Goal: Task Accomplishment & Management: Use online tool/utility

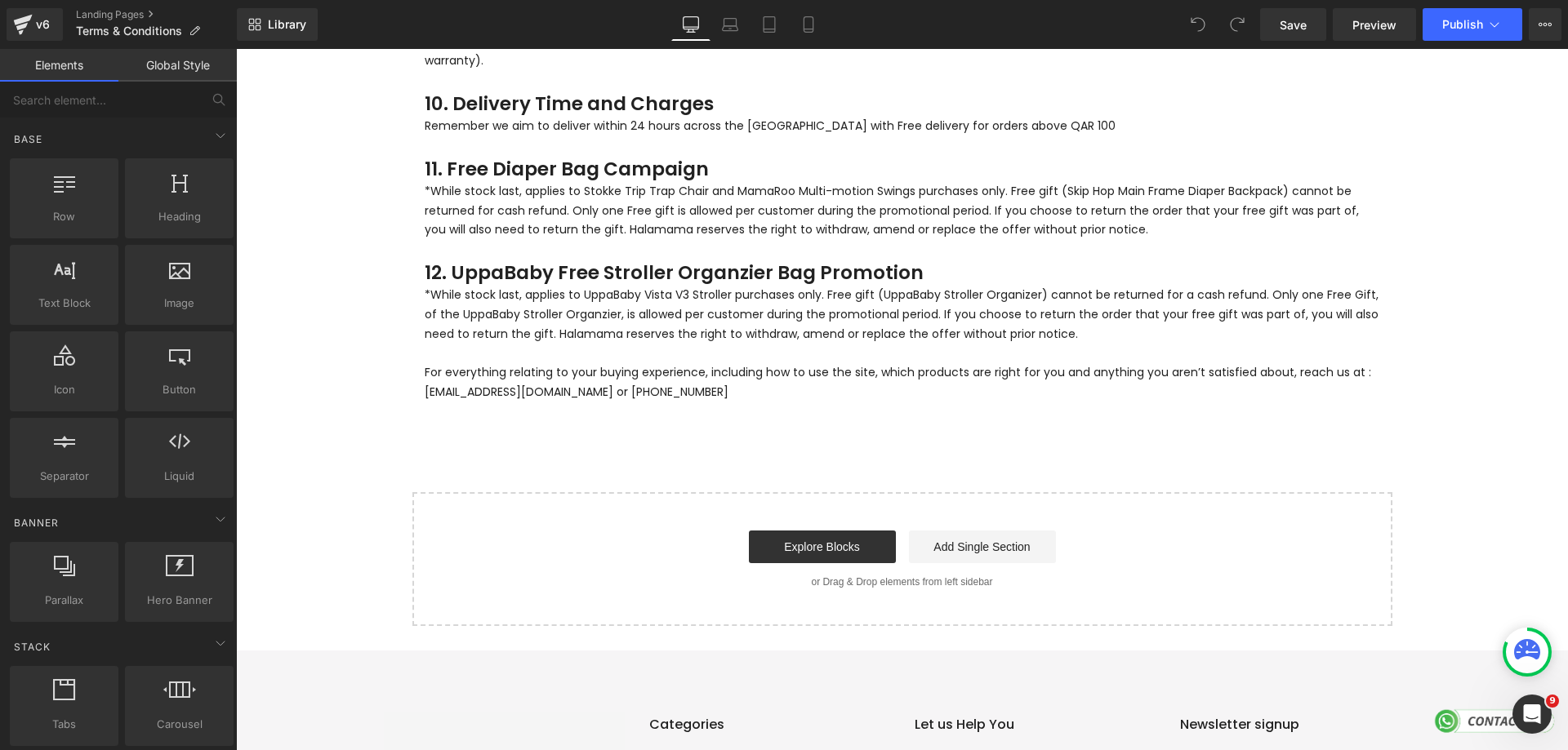
click at [513, 260] on h3 "12. UppaBaby Free Stroller Organzier Bag Promotion" at bounding box center [903, 272] width 955 height 26
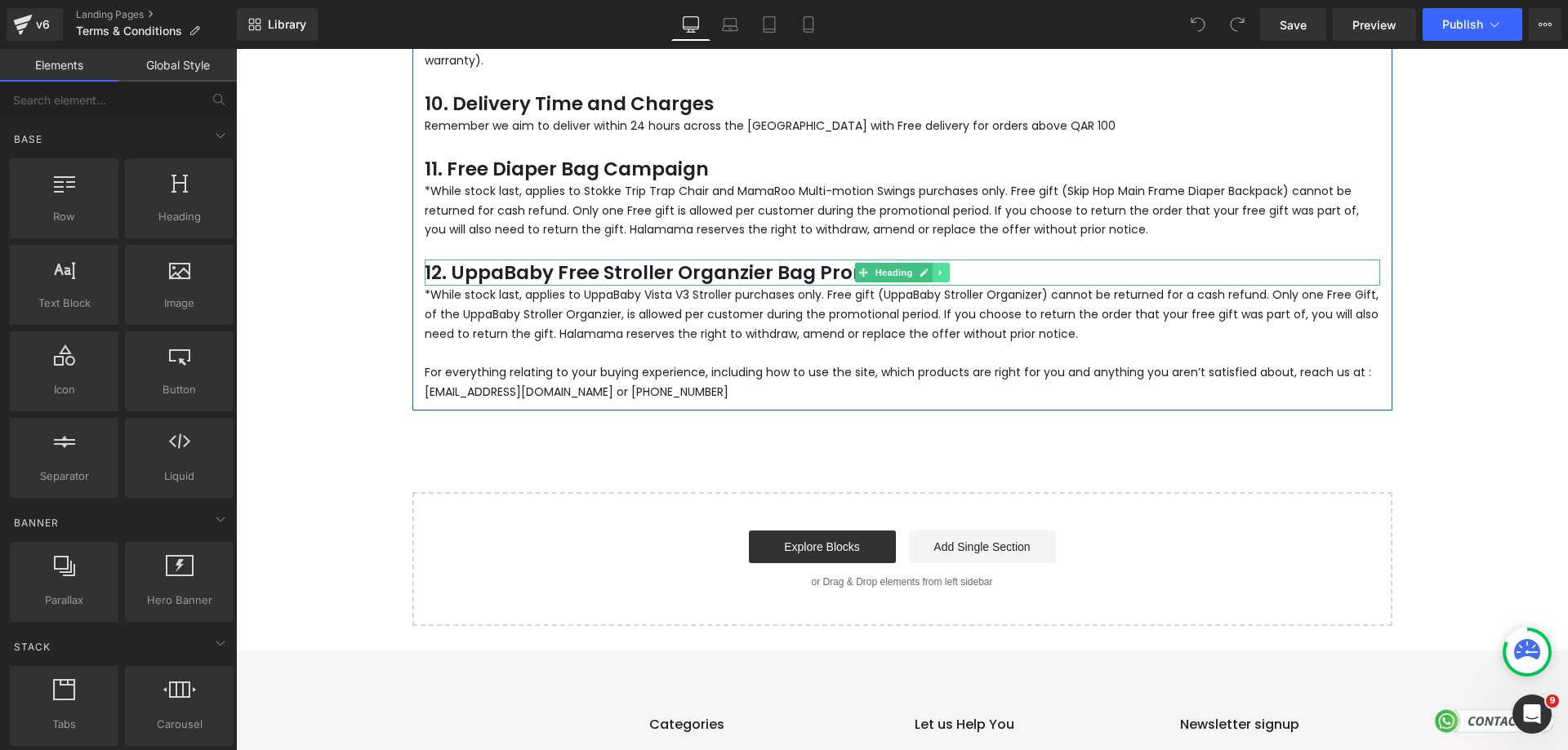
click at [942, 263] on link at bounding box center [942, 272] width 18 height 19
click at [929, 268] on icon at bounding box center [932, 272] width 9 height 10
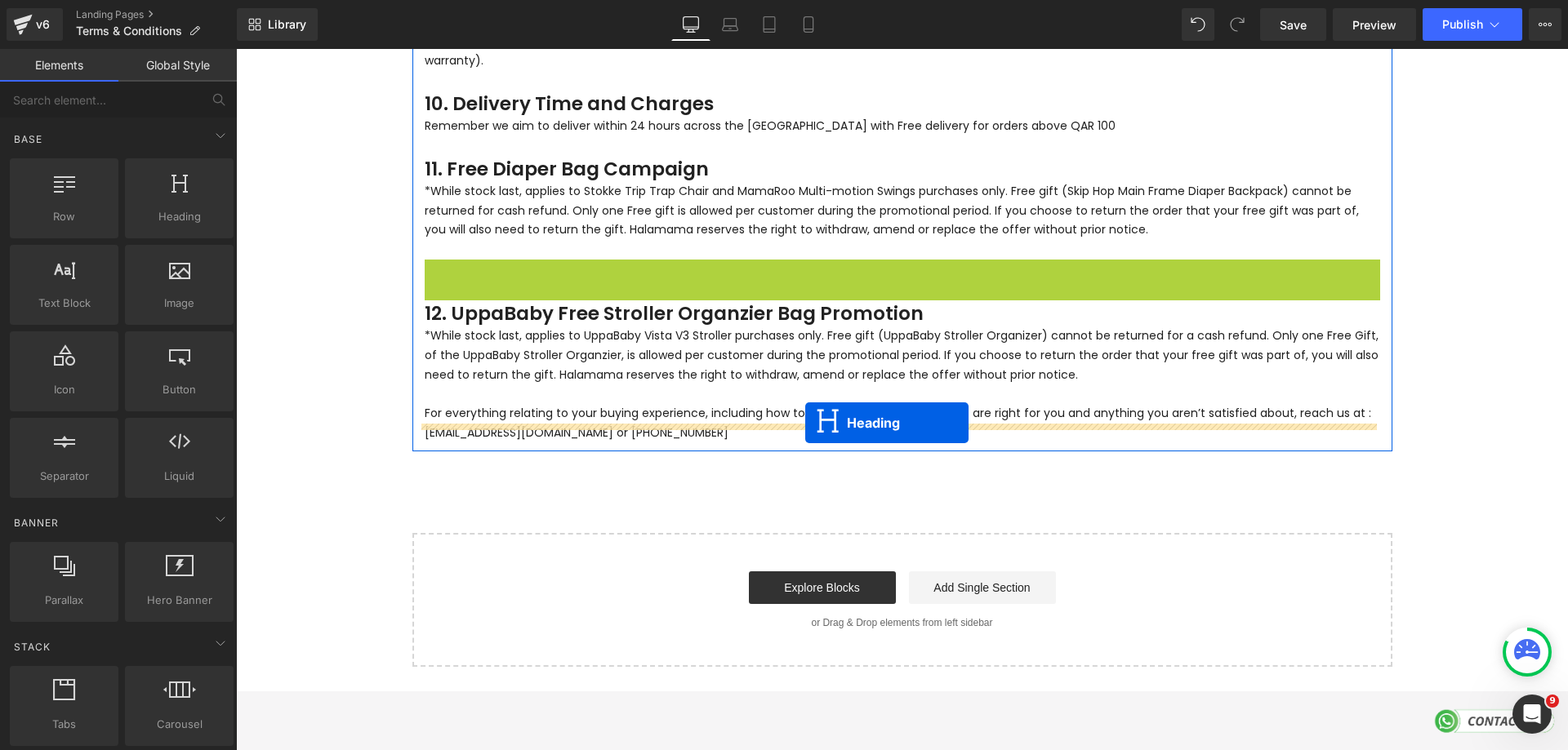
drag, startPoint x: 830, startPoint y: 264, endPoint x: 805, endPoint y: 423, distance: 161.0
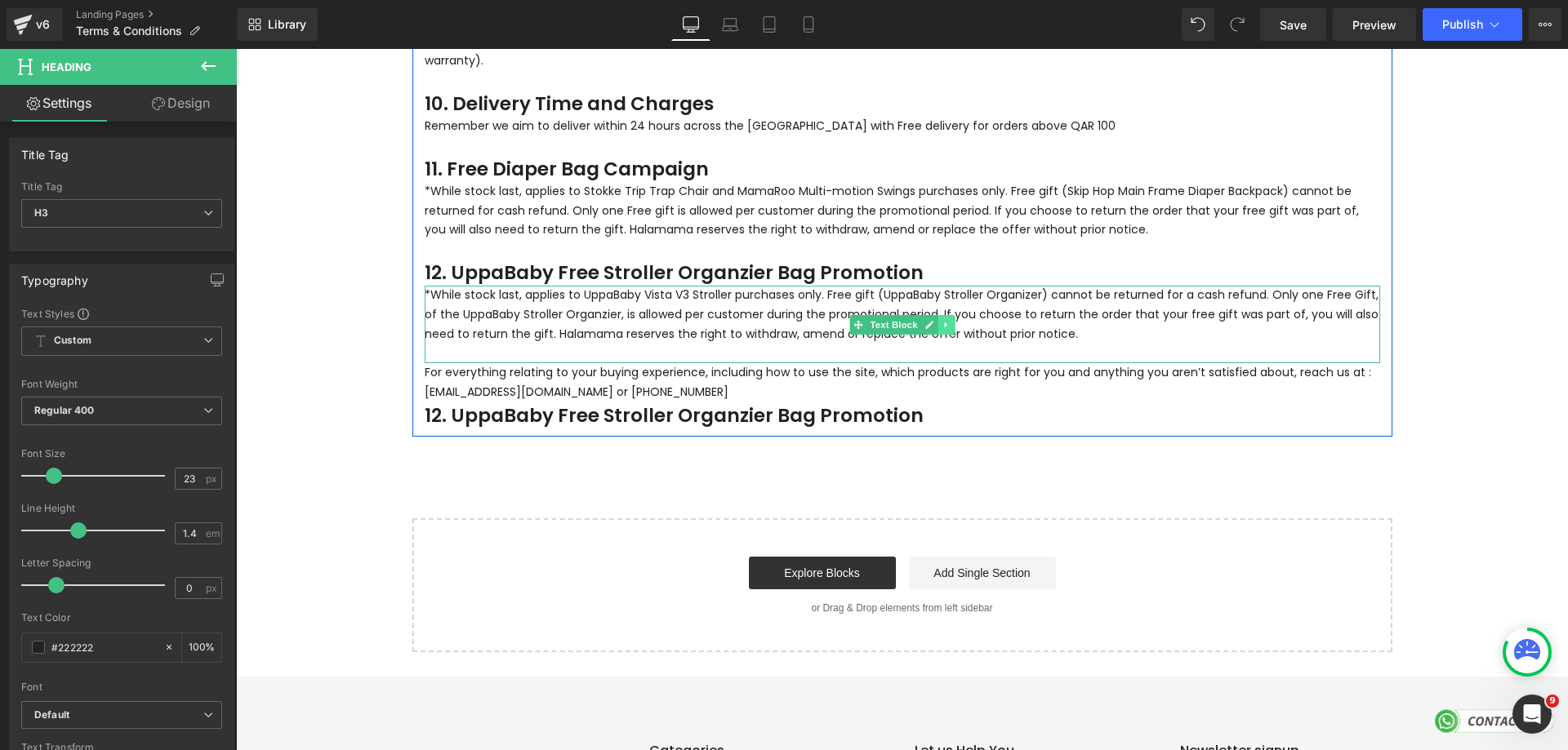
click at [942, 320] on icon at bounding box center [945, 325] width 9 height 10
click at [933, 320] on icon at bounding box center [937, 324] width 9 height 9
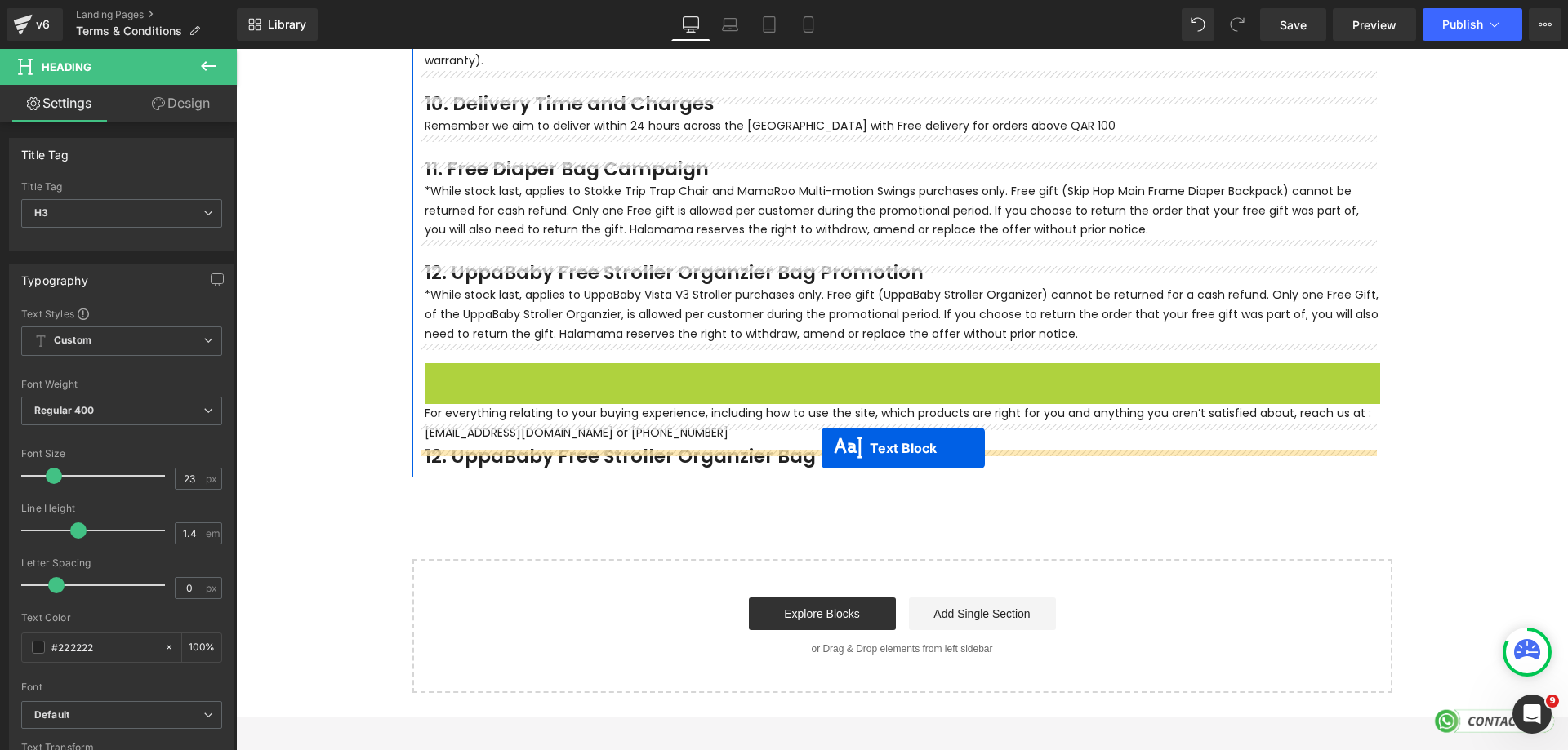
drag, startPoint x: 850, startPoint y: 385, endPoint x: 822, endPoint y: 448, distance: 68.9
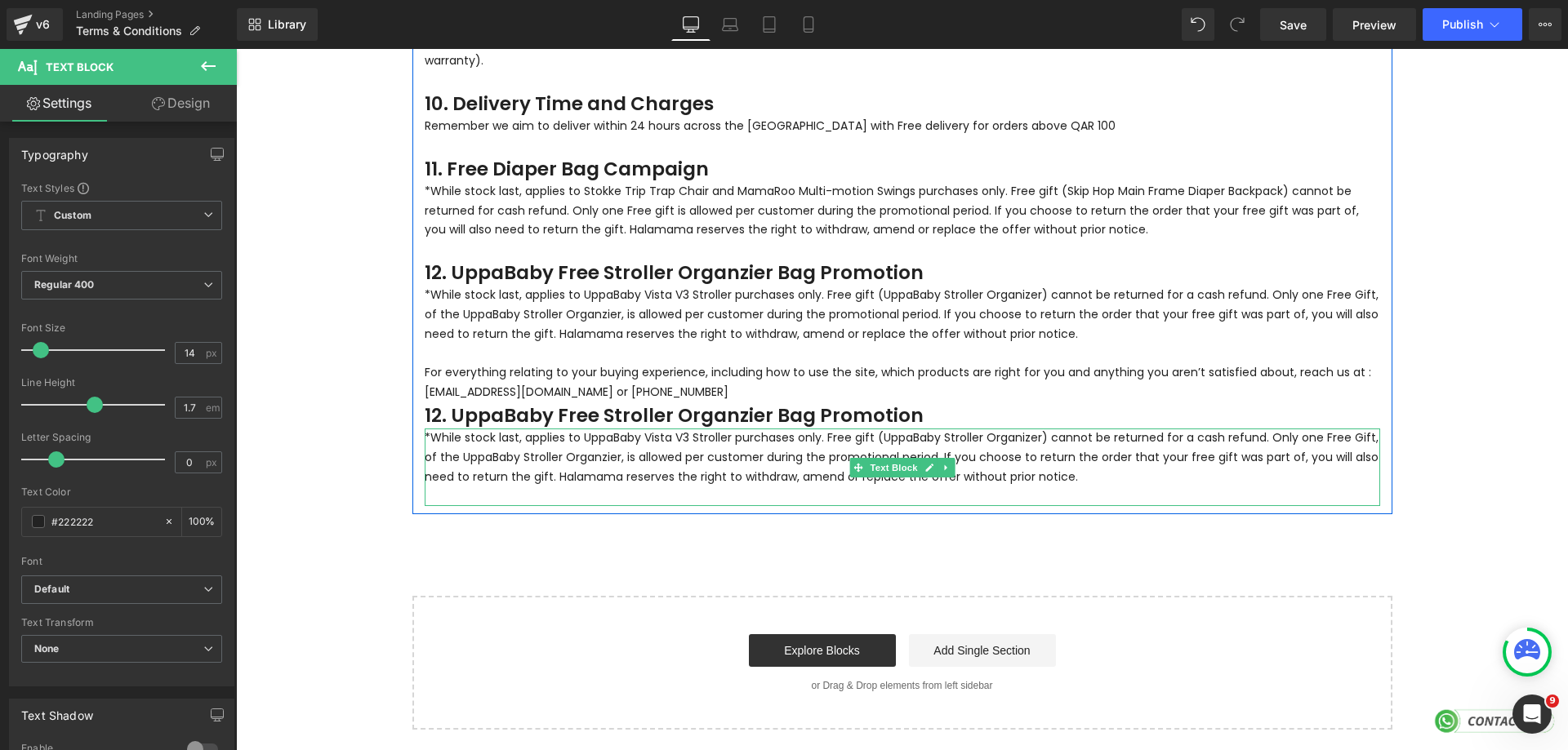
click at [566, 429] on p "*While stock last, applies to UppaBaby Vista V3 Stroller purchases only. Free g…" at bounding box center [903, 458] width 955 height 58
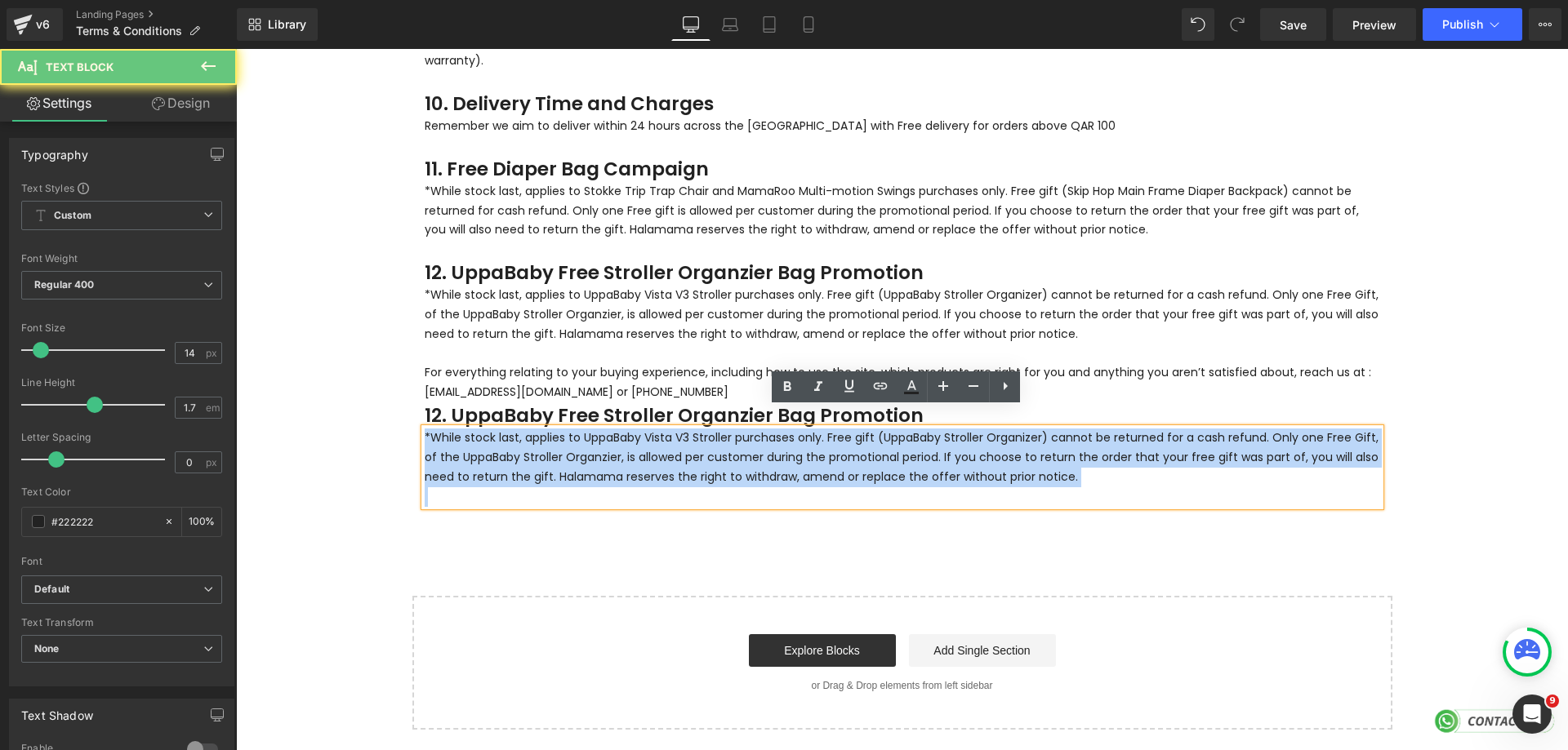
click at [566, 429] on p "*While stock last, applies to UppaBaby Vista V3 Stroller purchases only. Free g…" at bounding box center [903, 458] width 955 height 58
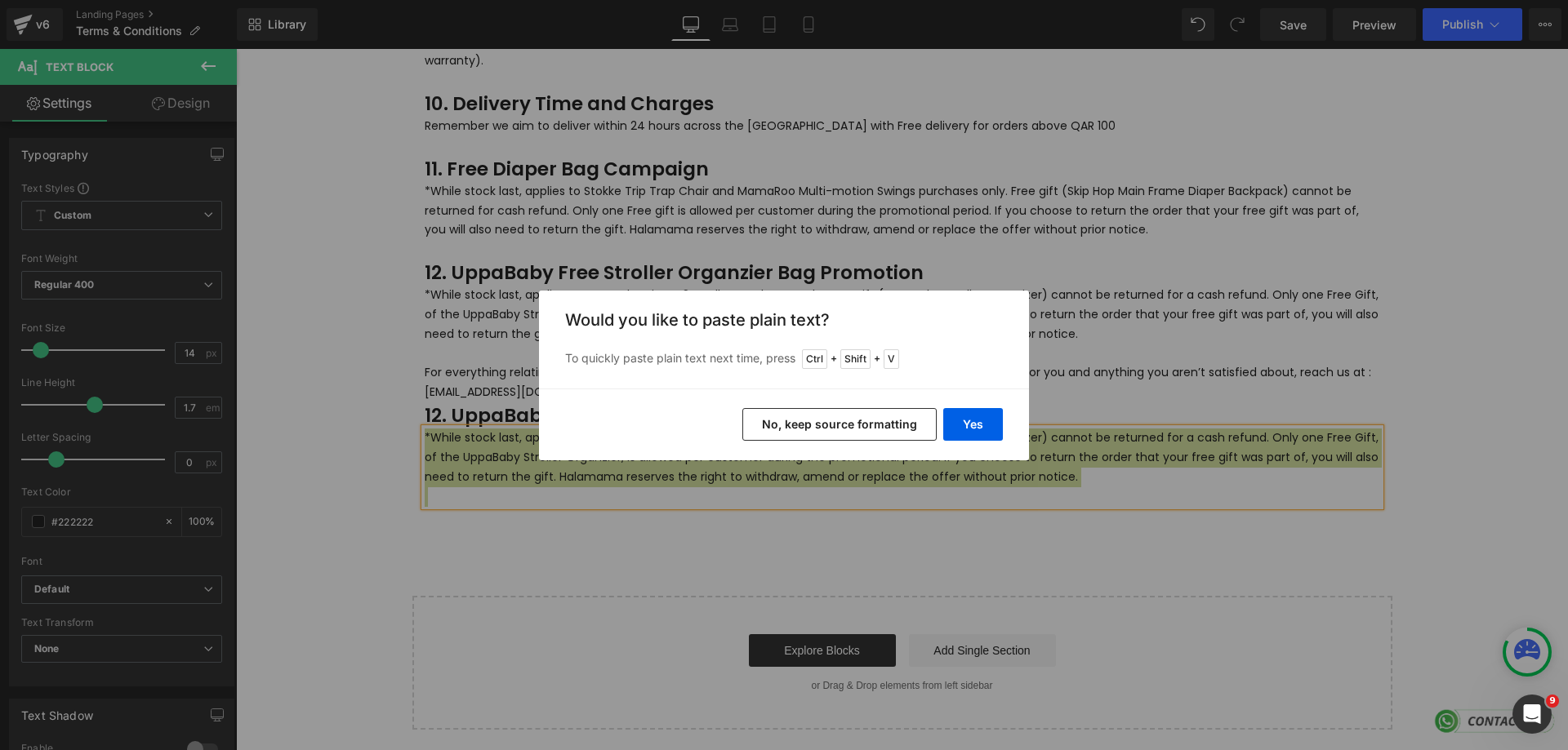
click at [880, 420] on button "No, keep source formatting" at bounding box center [839, 425] width 195 height 33
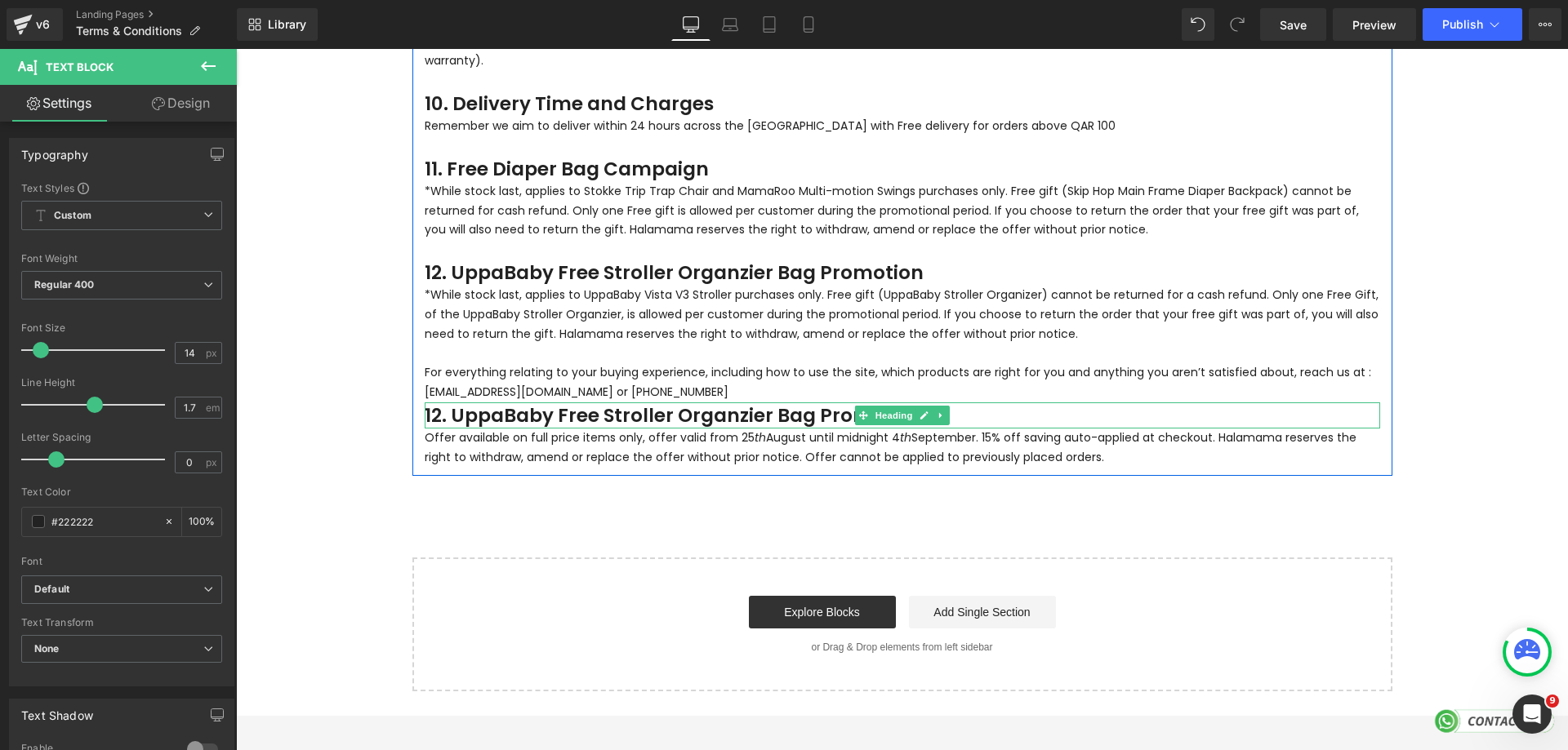
click at [631, 403] on h3 "12. UppaBaby Free Stroller Organzier Bag Promotion" at bounding box center [903, 415] width 955 height 26
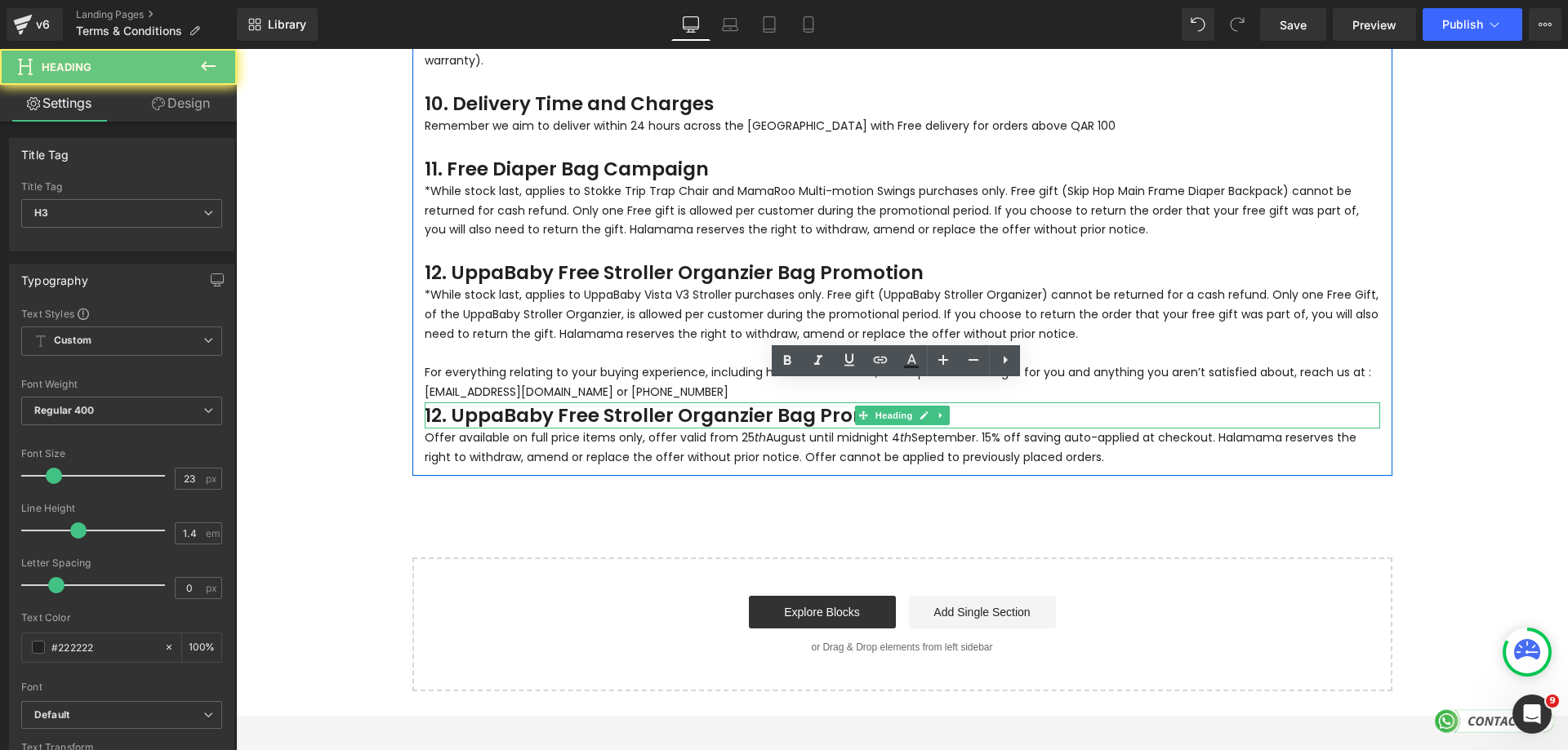
click at [631, 403] on h3 "12. UppaBaby Free Stroller Organzier Bag Promotion" at bounding box center [903, 415] width 955 height 26
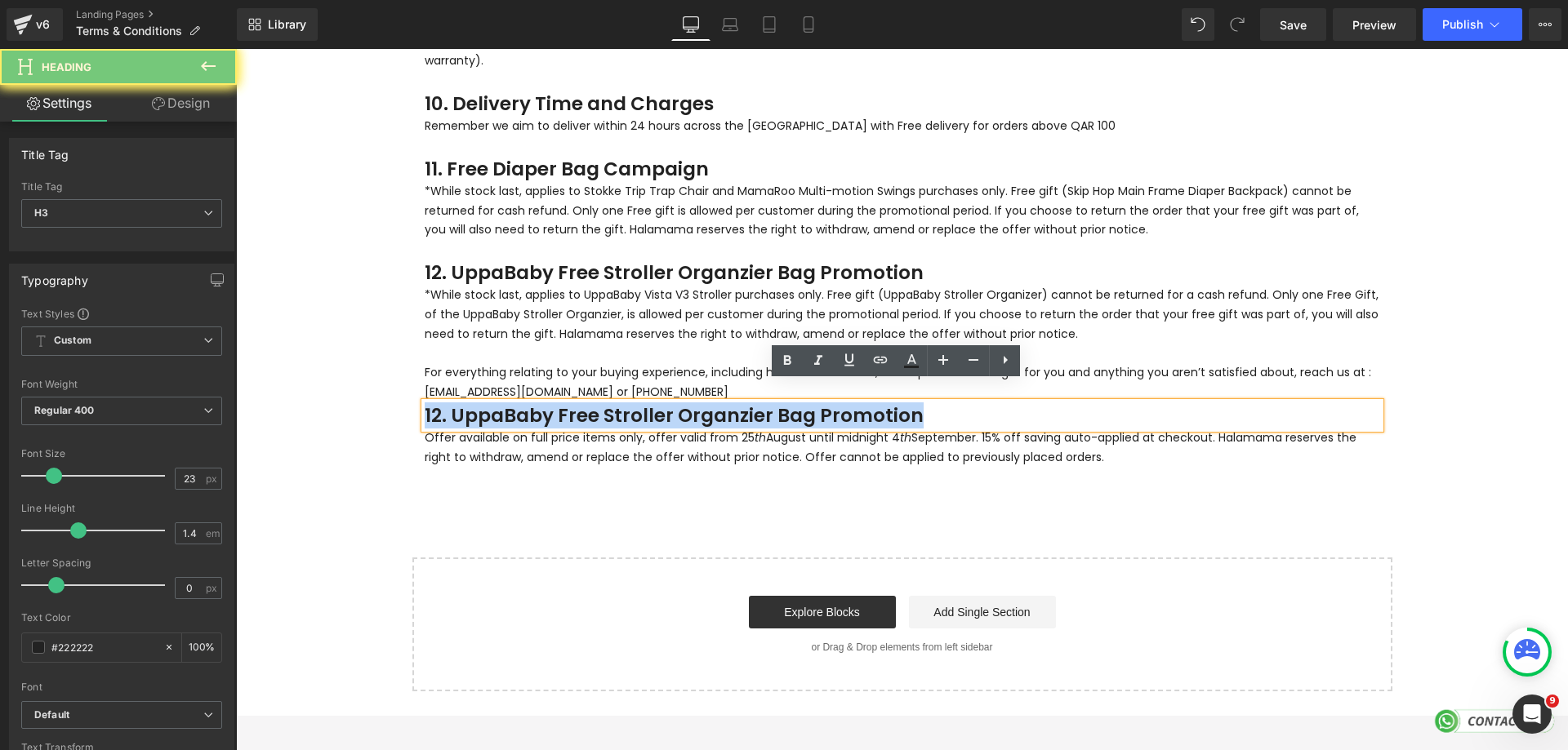
click at [631, 403] on h3 "12. UppaBaby Free Stroller Organzier Bag Promotion" at bounding box center [903, 415] width 955 height 26
paste div
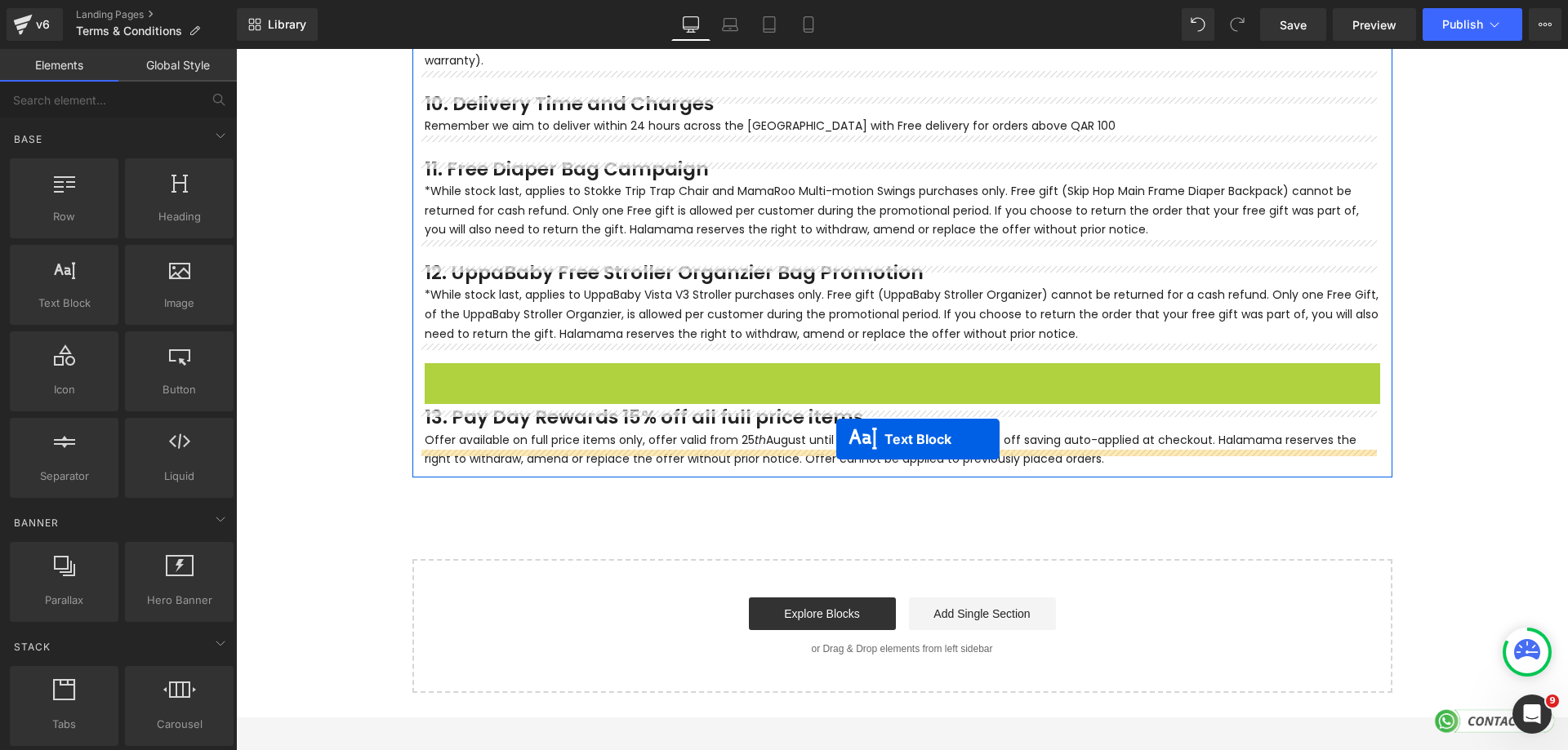
drag, startPoint x: 845, startPoint y: 364, endPoint x: 837, endPoint y: 440, distance: 76.4
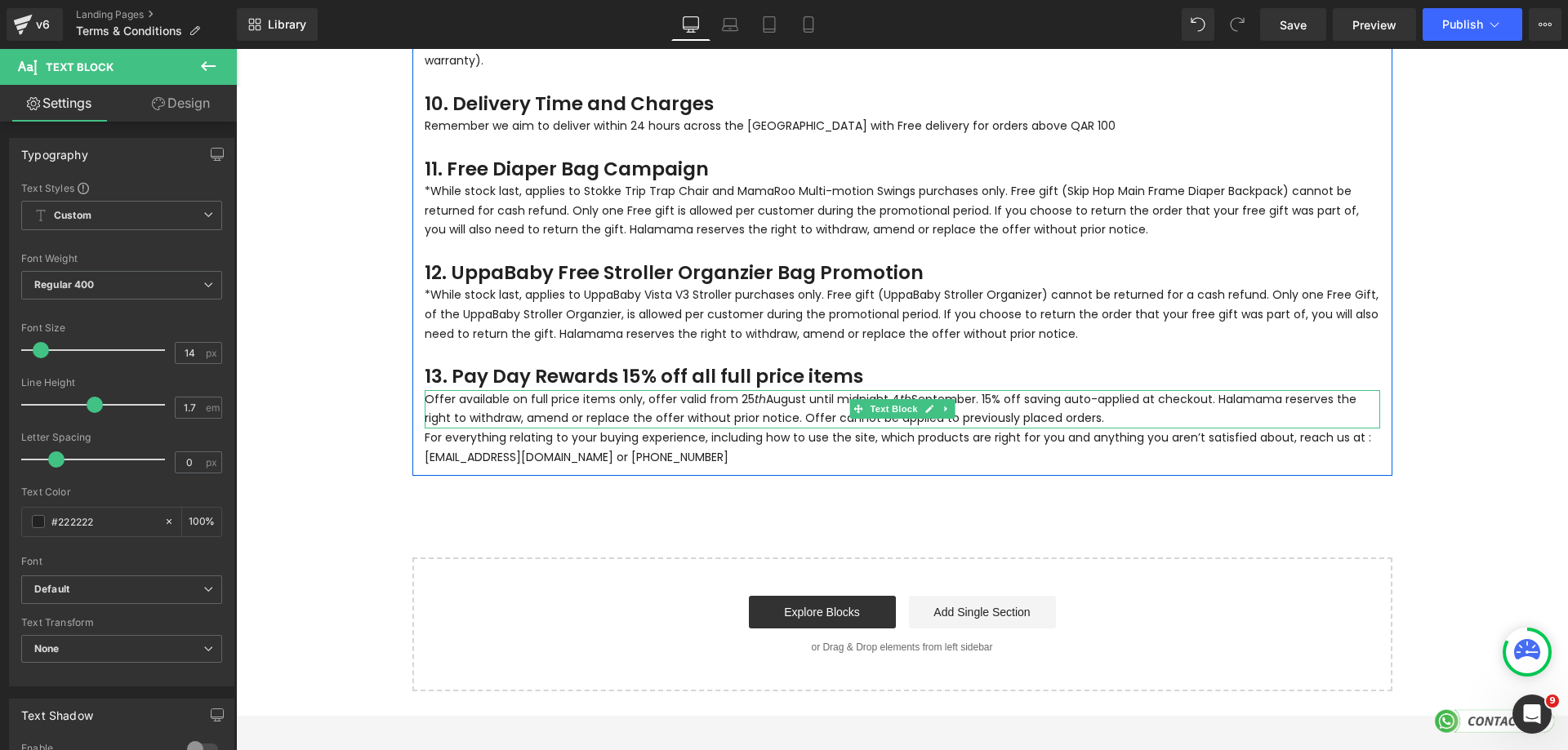
click at [1117, 394] on p "Offer available on full price items only, offer valid from [DATE] until midnigh…" at bounding box center [903, 410] width 955 height 39
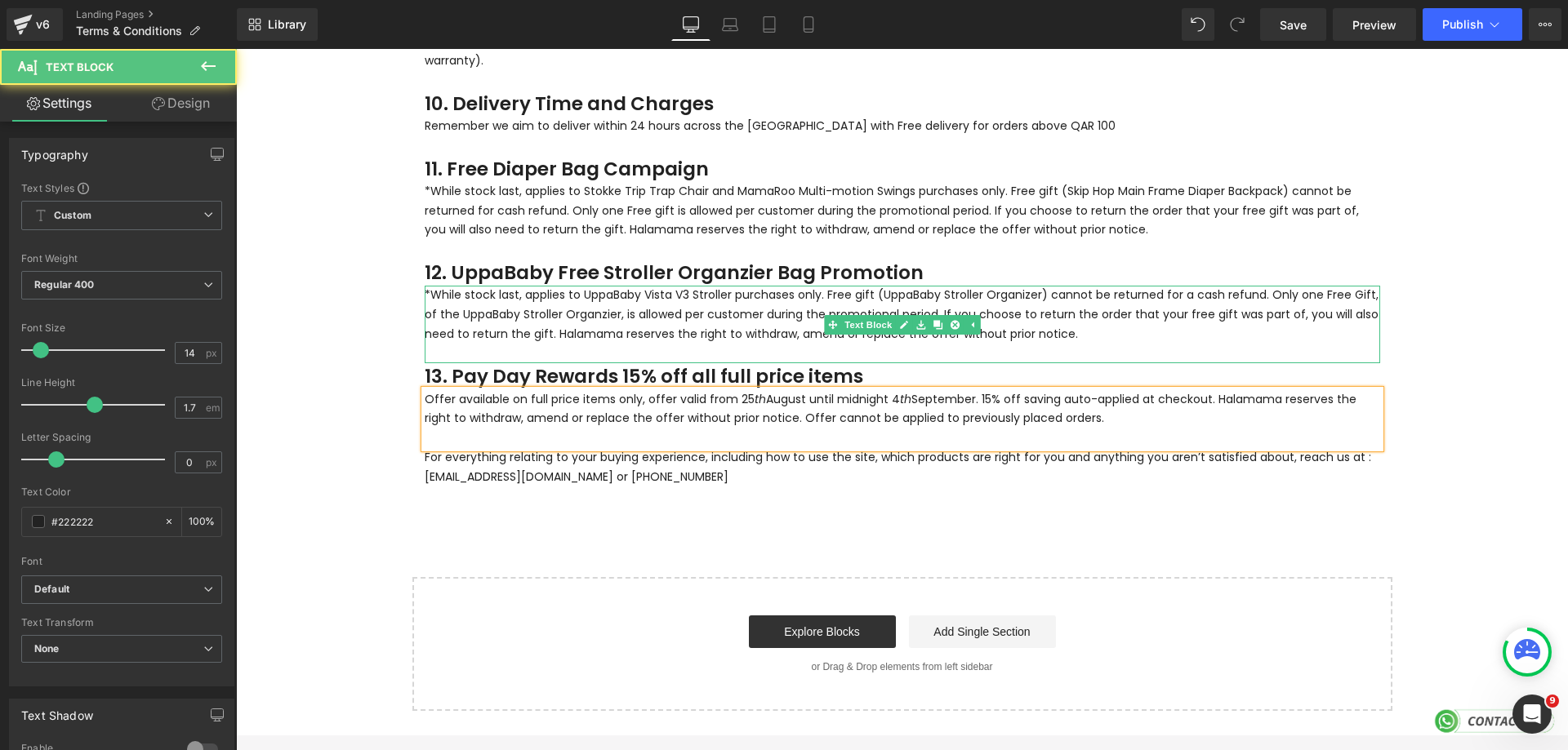
click at [1066, 344] on p at bounding box center [903, 354] width 955 height 19
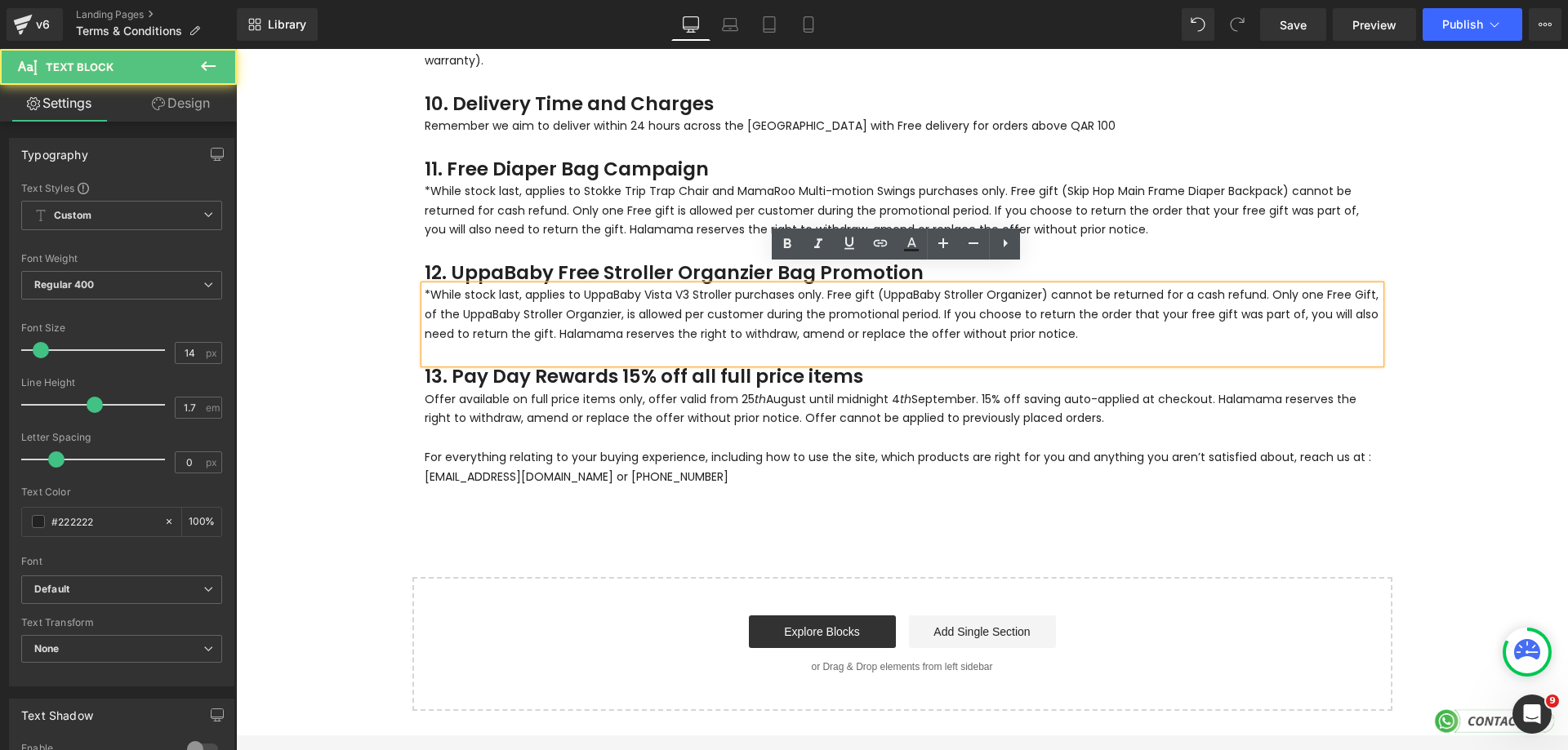
click at [1076, 344] on p at bounding box center [903, 354] width 955 height 19
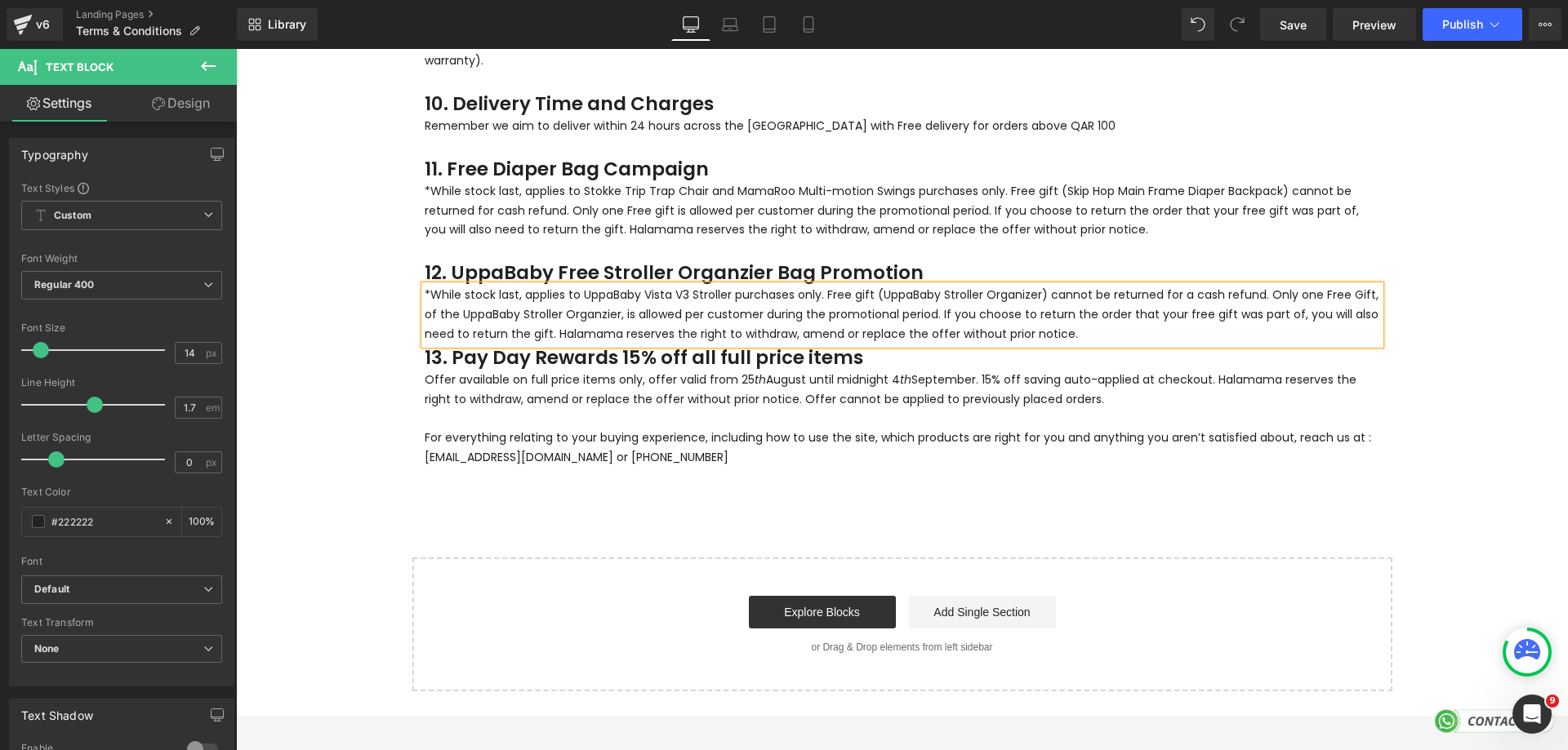
click at [1082, 315] on p "*While stock last, applies to UppaBaby Vista V3 Stroller purchases only. Free g…" at bounding box center [903, 315] width 955 height 58
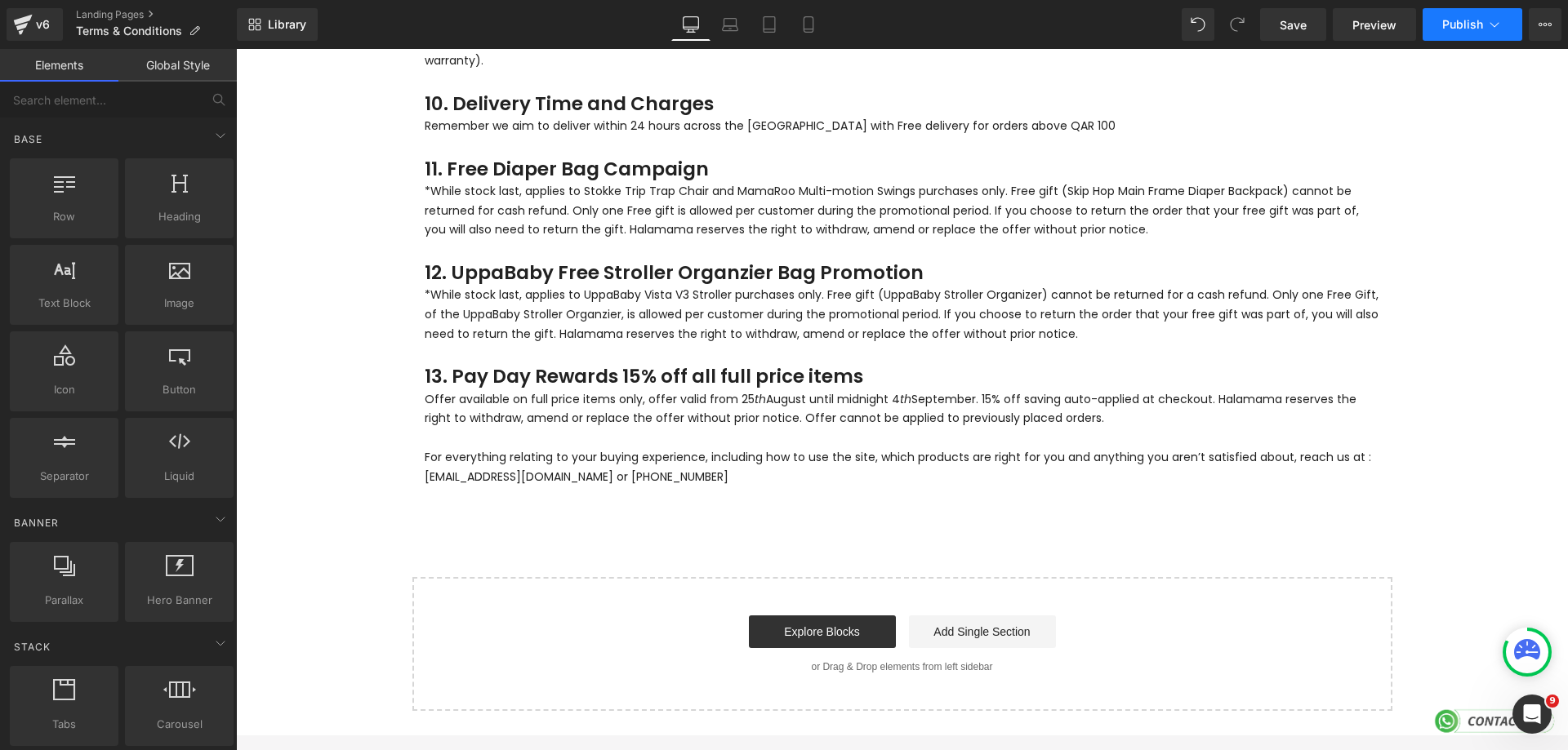
click at [1456, 23] on span "Publish" at bounding box center [1463, 23] width 41 height 13
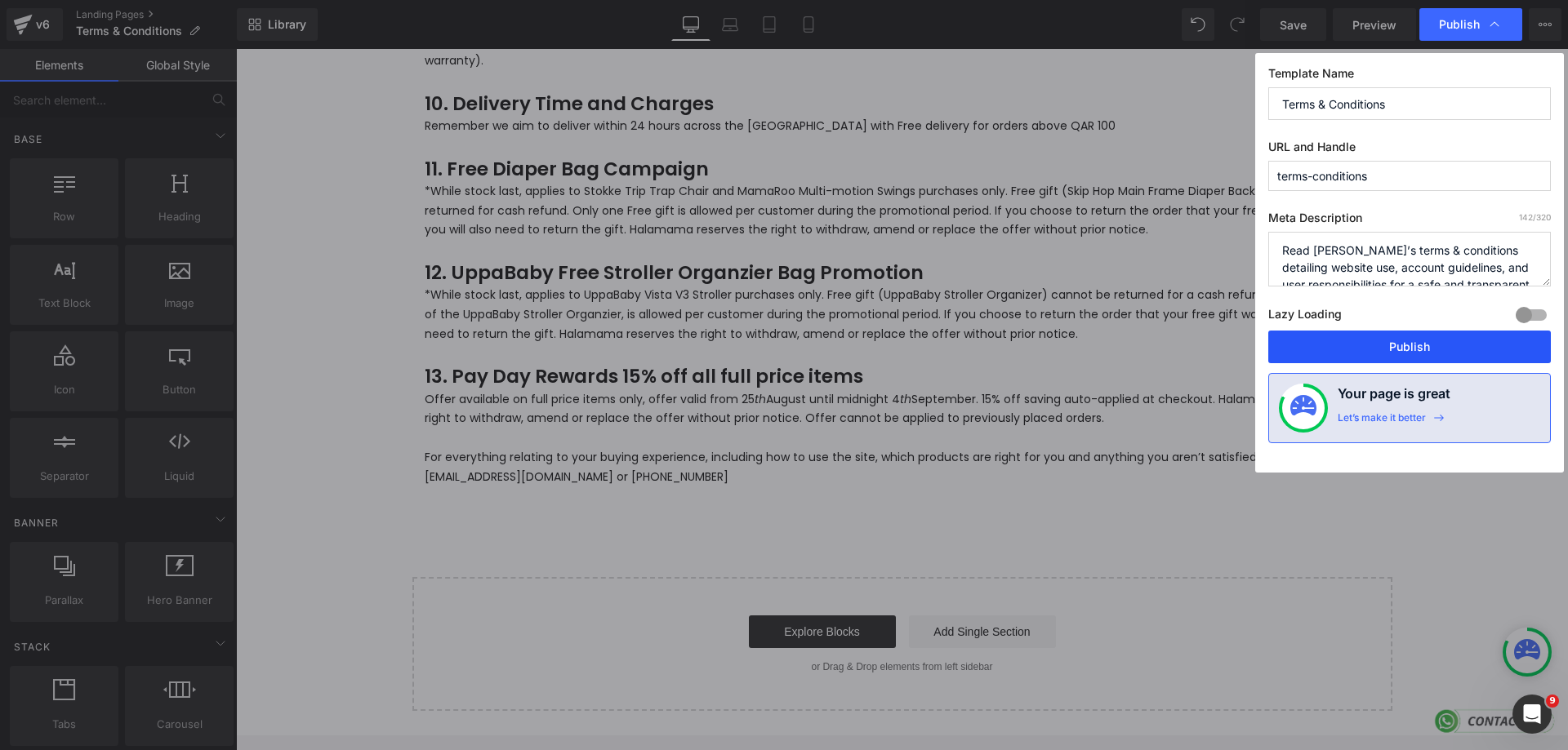
drag, startPoint x: 1164, startPoint y: 287, endPoint x: 1401, endPoint y: 336, distance: 242.0
click at [1401, 336] on button "Publish" at bounding box center [1409, 347] width 282 height 33
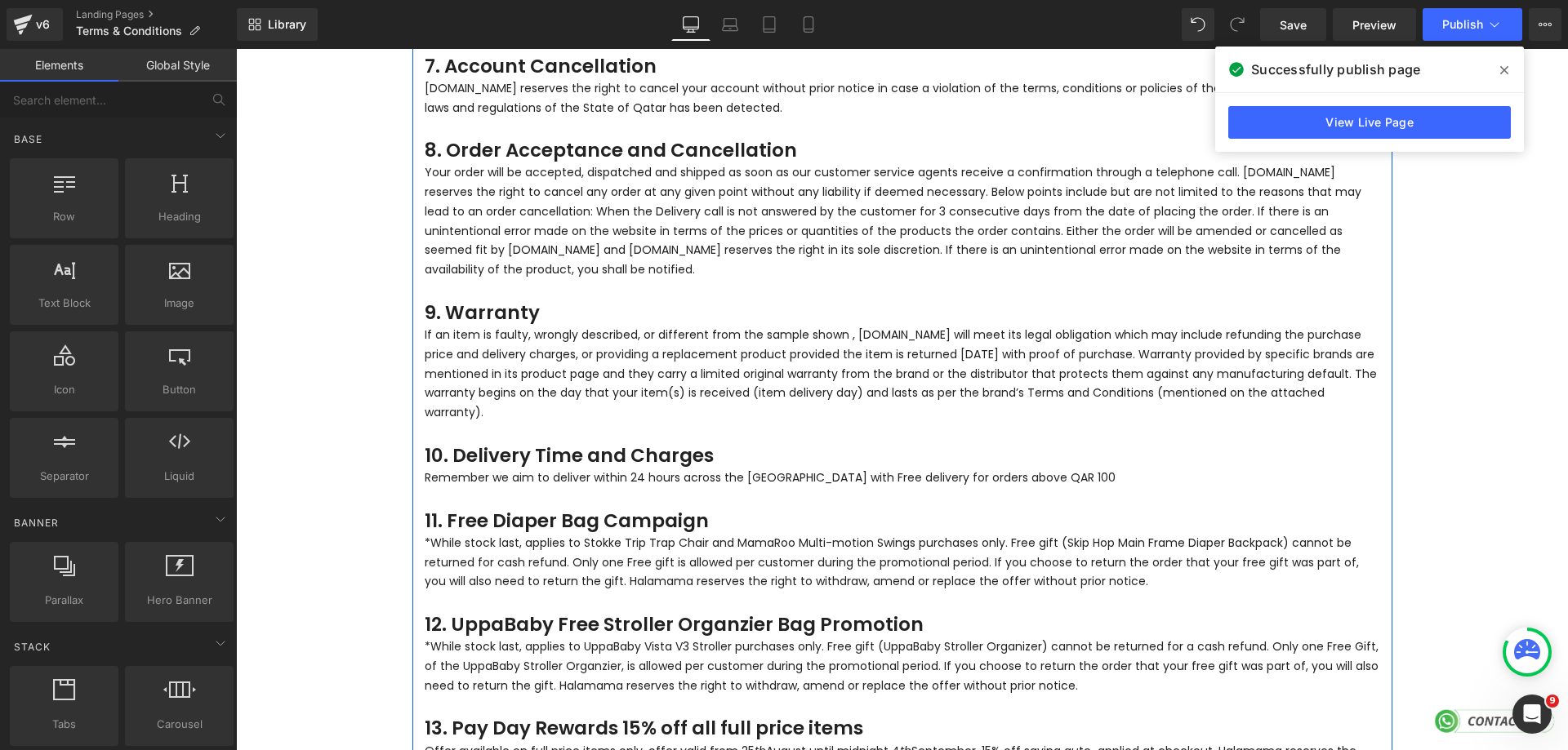
scroll to position [980, 0]
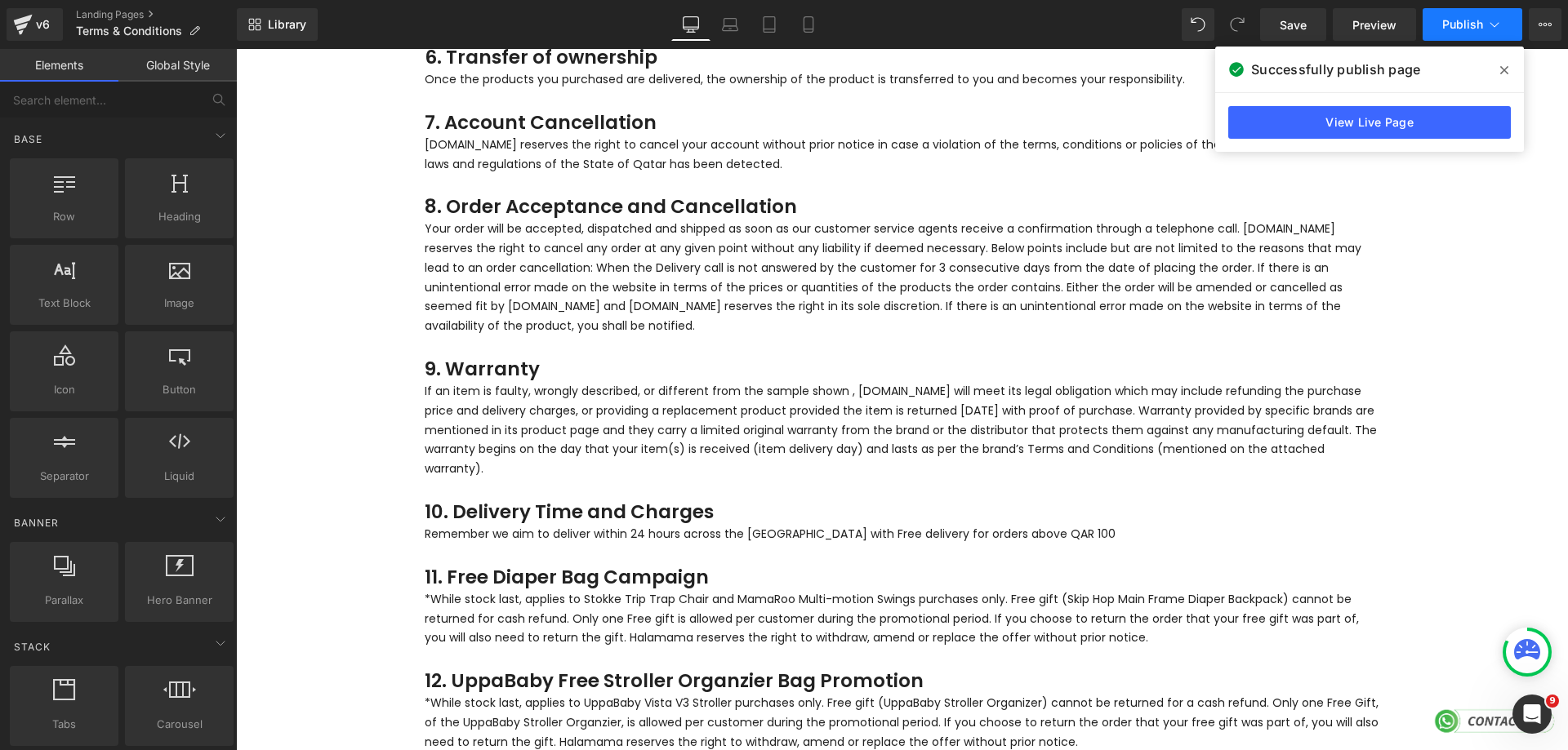
click at [1464, 22] on span "Publish" at bounding box center [1463, 23] width 41 height 13
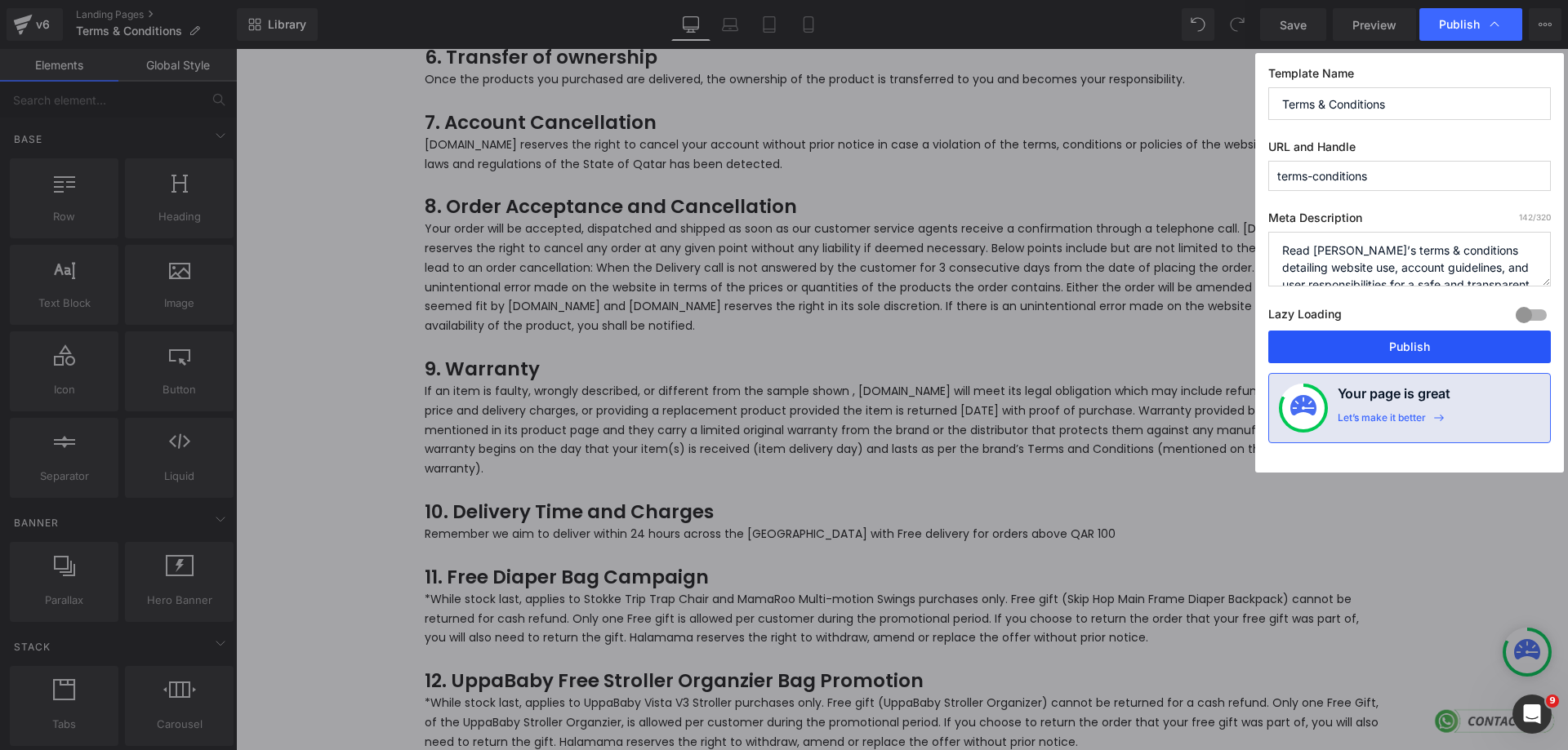
click at [1426, 353] on button "Publish" at bounding box center [1409, 347] width 282 height 33
